Goal: Task Accomplishment & Management: Manage account settings

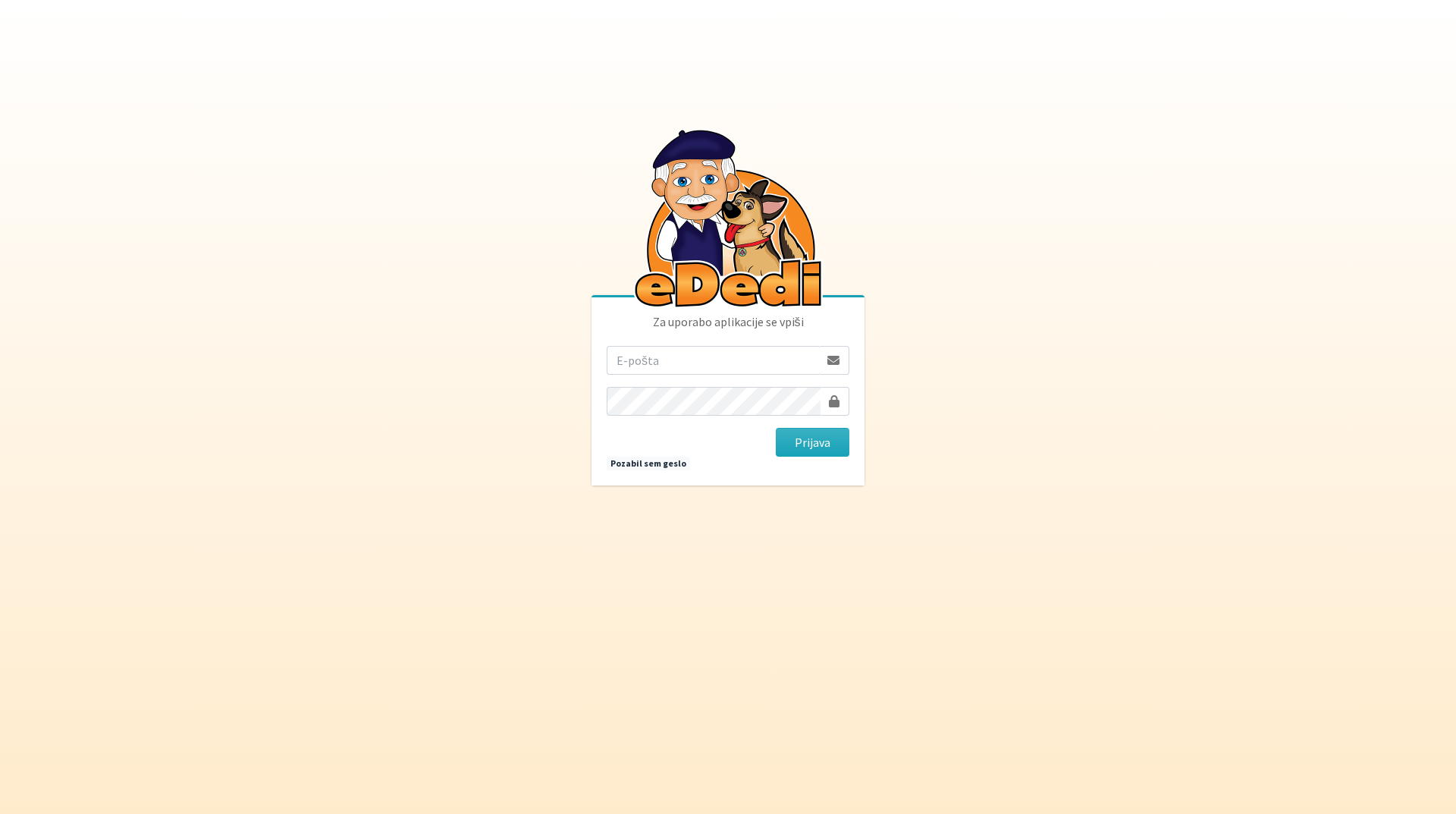
click at [683, 360] on input "email" at bounding box center [713, 360] width 212 height 28
type input "tanja.ficko@gmail.com"
click at [792, 449] on button "Prijava" at bounding box center [812, 441] width 73 height 28
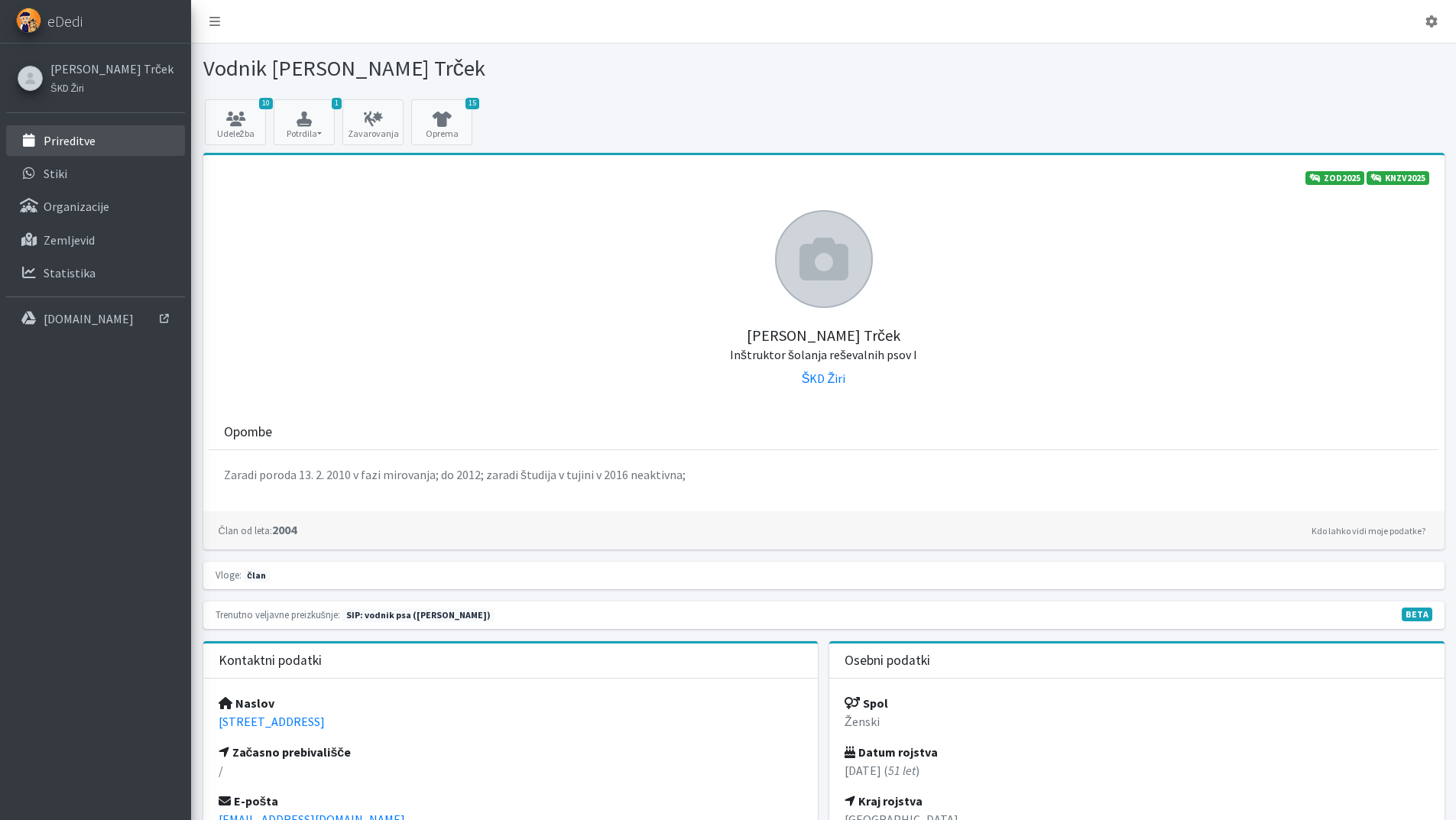
click at [55, 137] on p "Prireditve" at bounding box center [69, 140] width 52 height 16
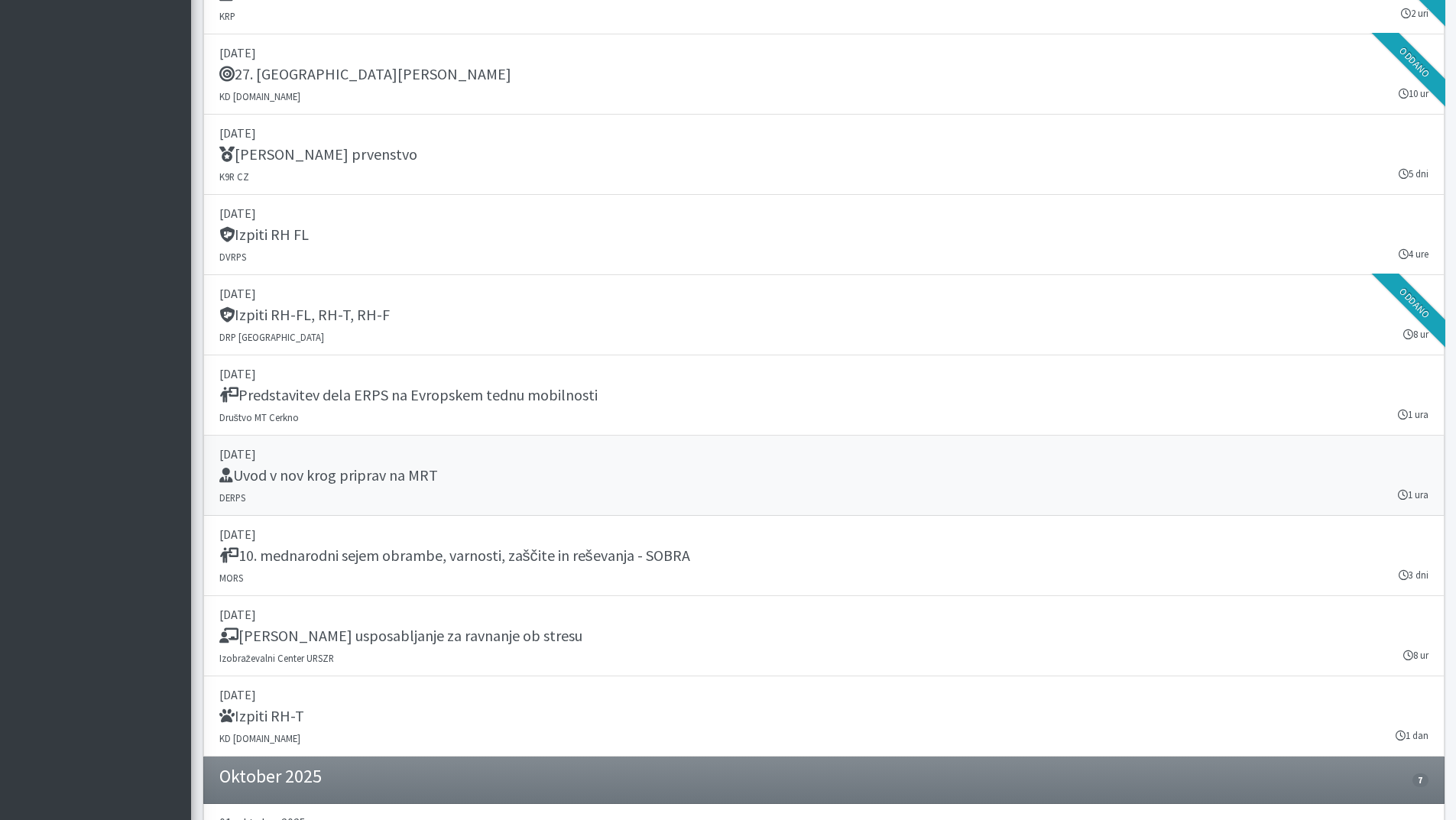
scroll to position [2139, 0]
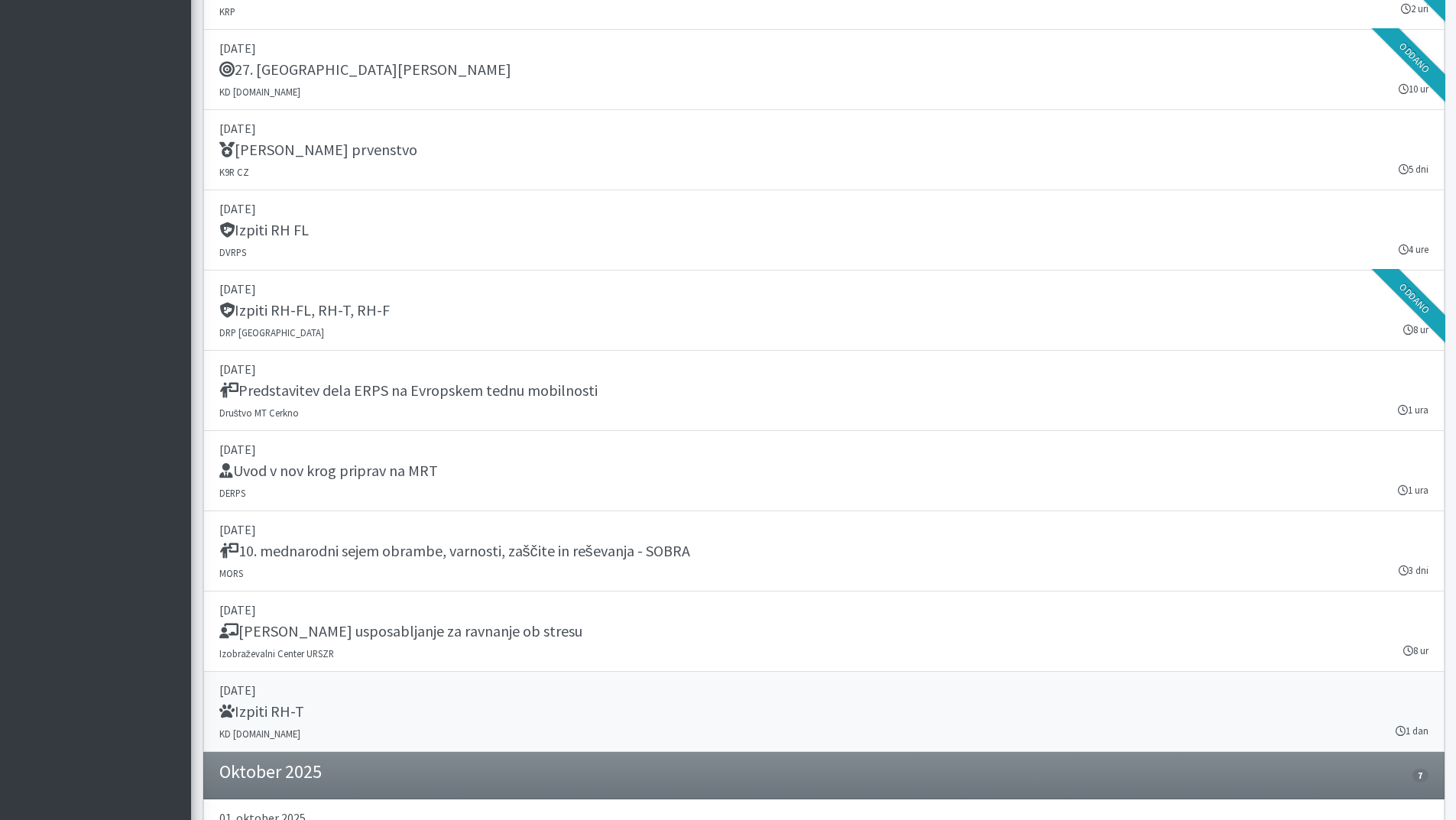
click at [284, 705] on h5 "Izpiti RH-T" at bounding box center [262, 711] width 85 height 18
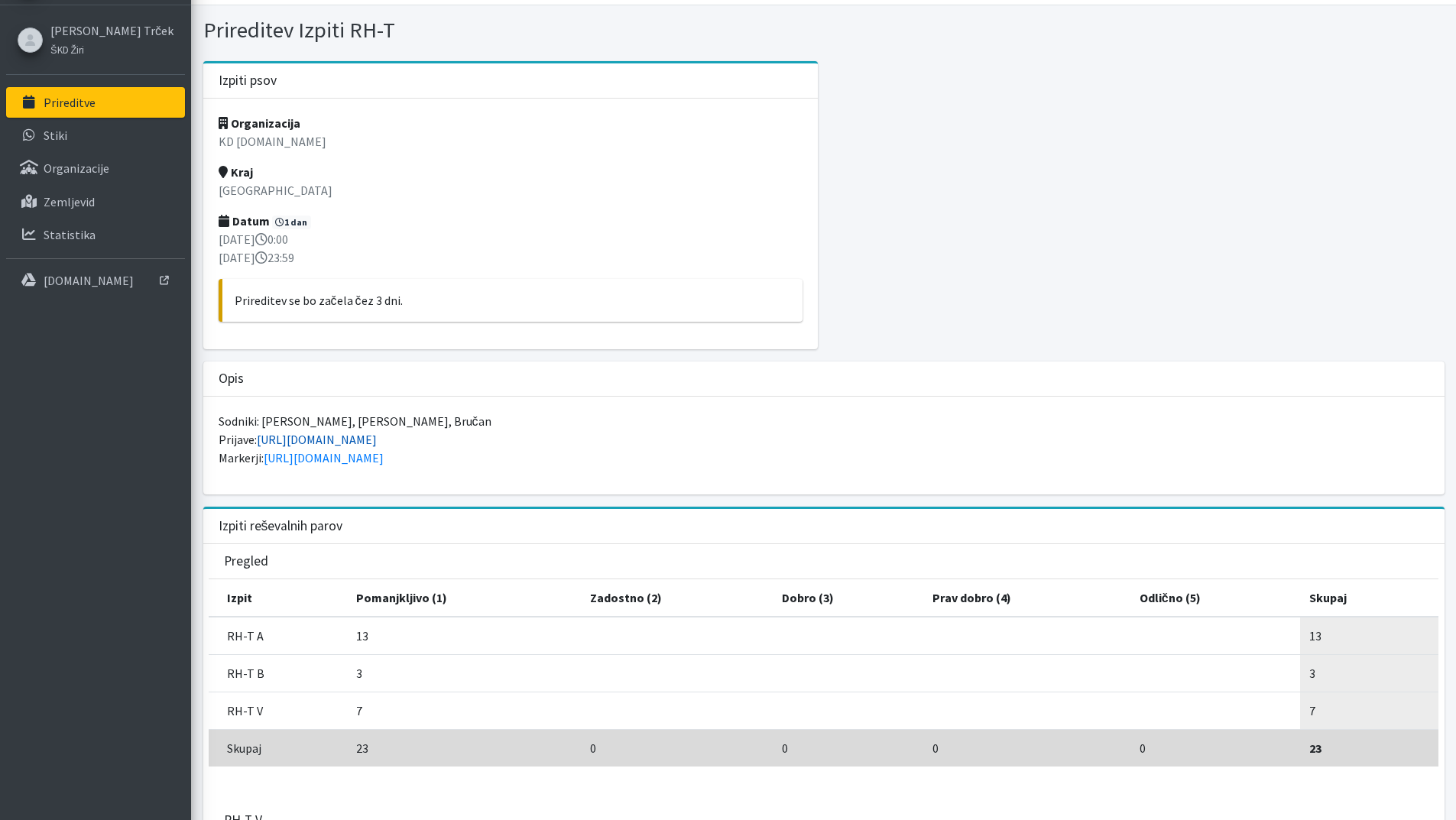
scroll to position [3, 0]
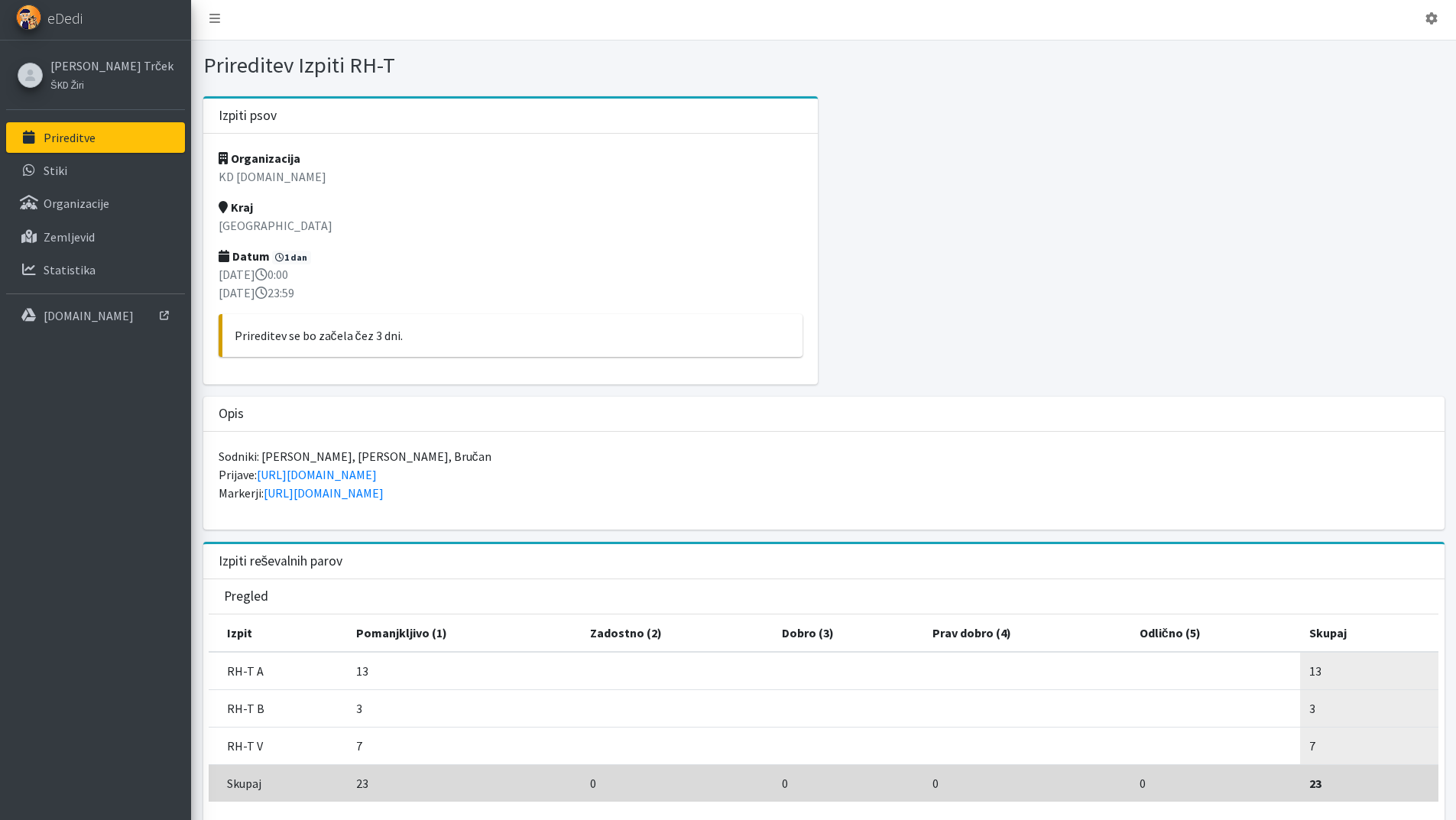
click at [101, 149] on link "Prireditve" at bounding box center [96, 137] width 179 height 30
